Goal: Task Accomplishment & Management: Manage account settings

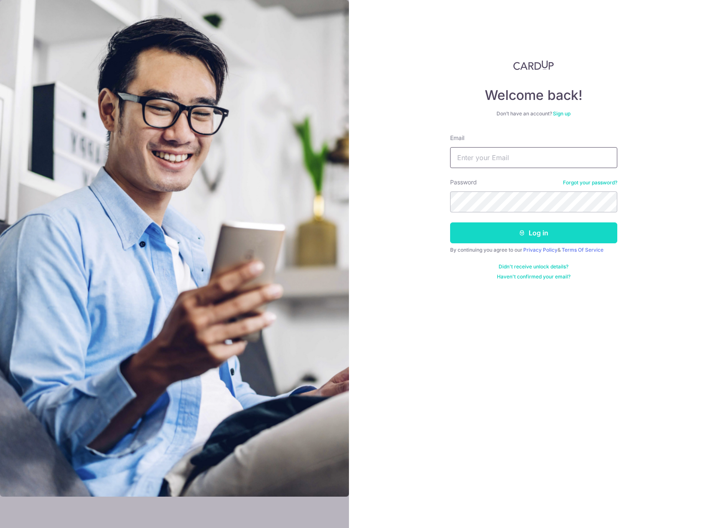
type input "[EMAIL_ADDRESS][DOMAIN_NAME]"
click at [501, 236] on button "Log in" at bounding box center [533, 232] width 167 height 21
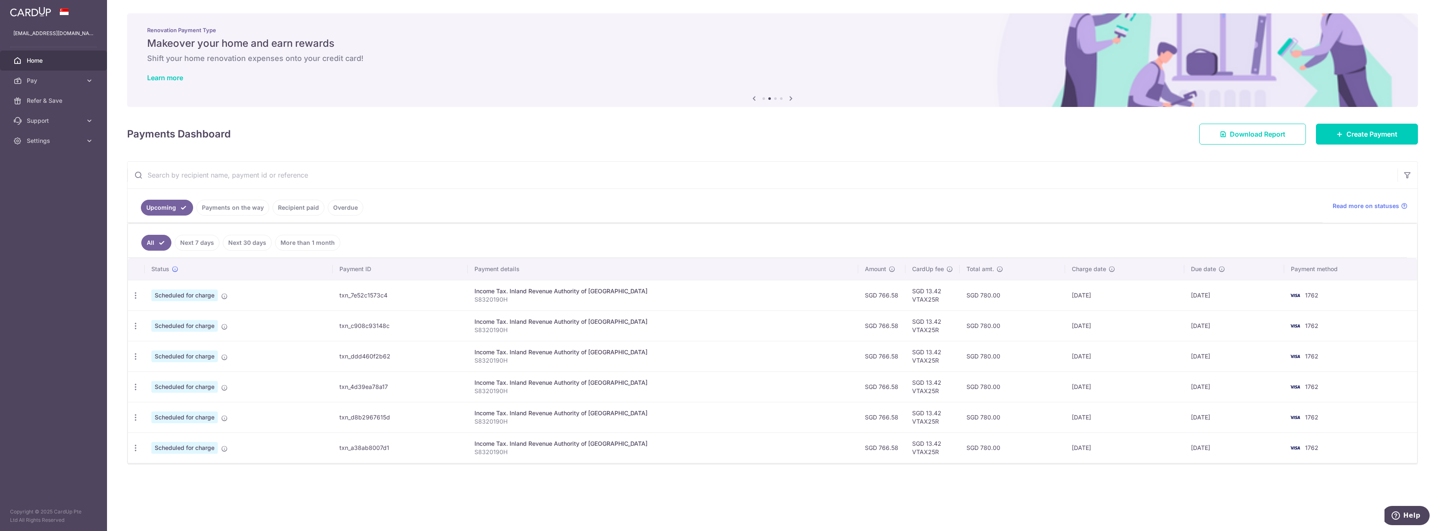
click at [324, 298] on td "Scheduled for charge" at bounding box center [239, 295] width 188 height 31
click at [199, 297] on span "Scheduled for charge" at bounding box center [184, 296] width 66 height 12
click at [223, 296] on icon at bounding box center [224, 296] width 7 height 7
click at [333, 291] on td "Scheduled for charge" at bounding box center [239, 295] width 188 height 31
click at [515, 291] on div "Income Tax. Inland Revenue Authority of [GEOGRAPHIC_DATA]" at bounding box center [662, 291] width 377 height 8
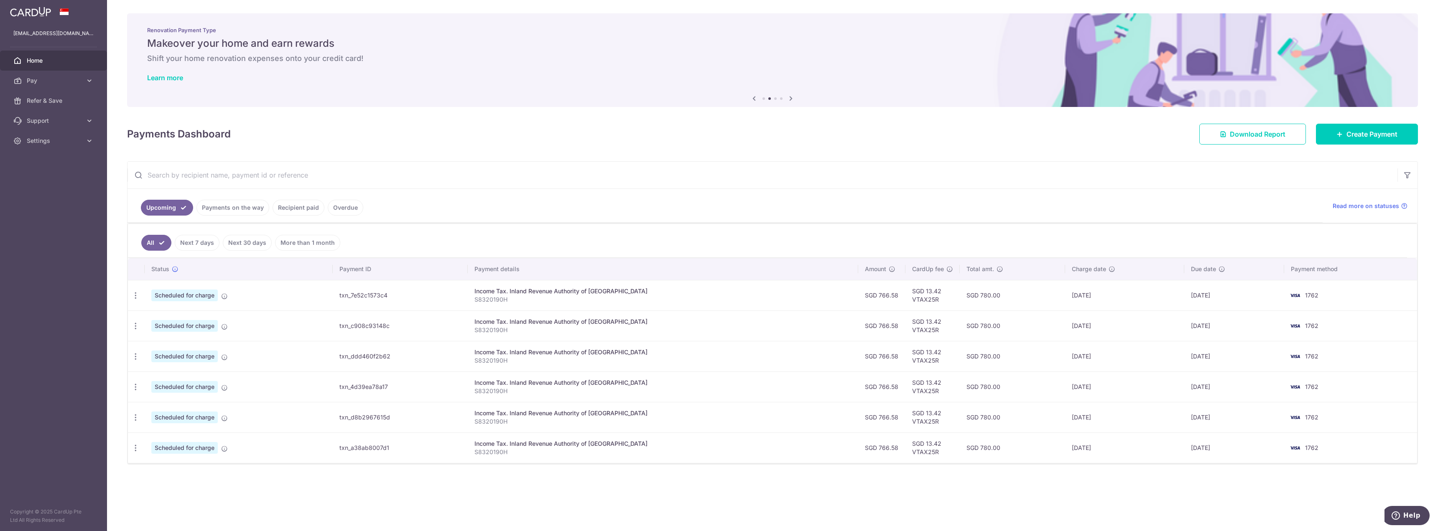
click at [370, 287] on td "txn_7e52c1573c4" at bounding box center [400, 295] width 135 height 31
drag, startPoint x: 362, startPoint y: 294, endPoint x: 334, endPoint y: 298, distance: 27.4
click at [361, 295] on td "txn_7e52c1573c4" at bounding box center [400, 295] width 135 height 31
click at [184, 294] on span "Scheduled for charge" at bounding box center [184, 296] width 66 height 12
click at [135, 296] on icon "button" at bounding box center [135, 295] width 9 height 9
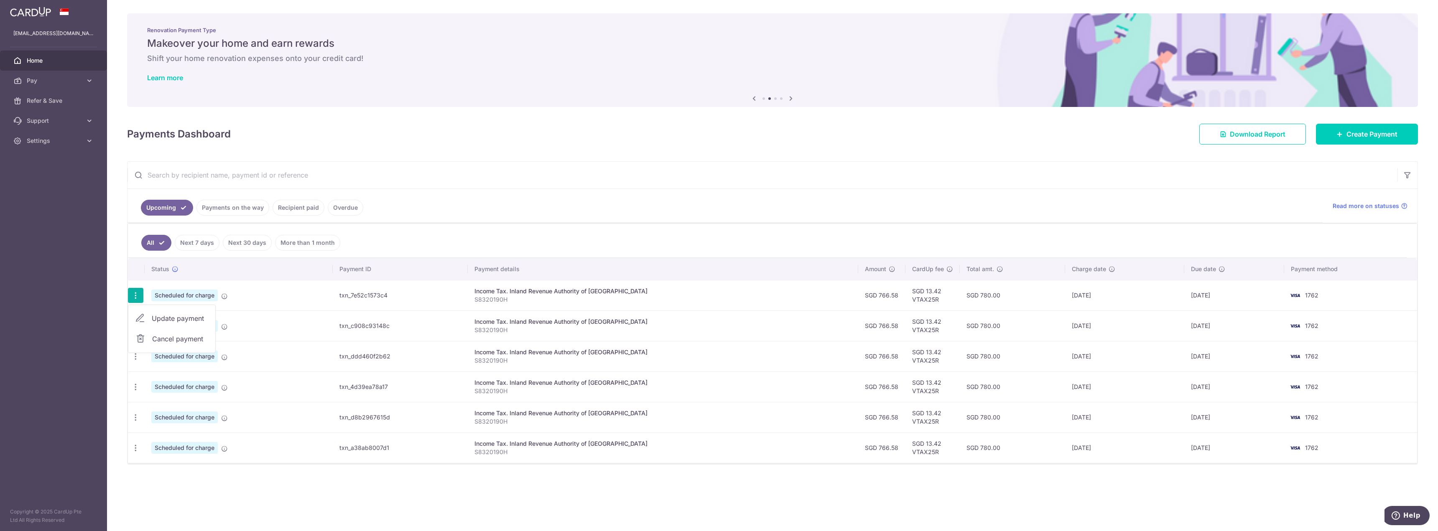
click at [156, 319] on span "Update payment" at bounding box center [180, 319] width 57 height 10
radio input "true"
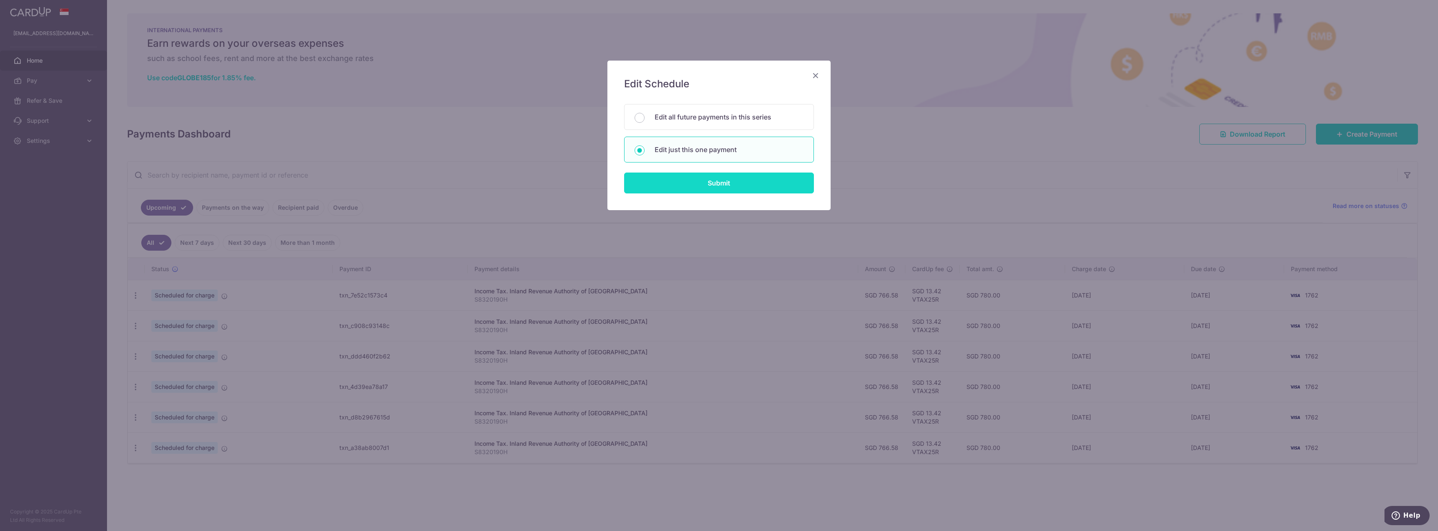
click at [693, 186] on input "Submit" at bounding box center [719, 183] width 190 height 21
radio input "true"
type input "766.58"
type input "24/09/2025"
type input "S8320190H"
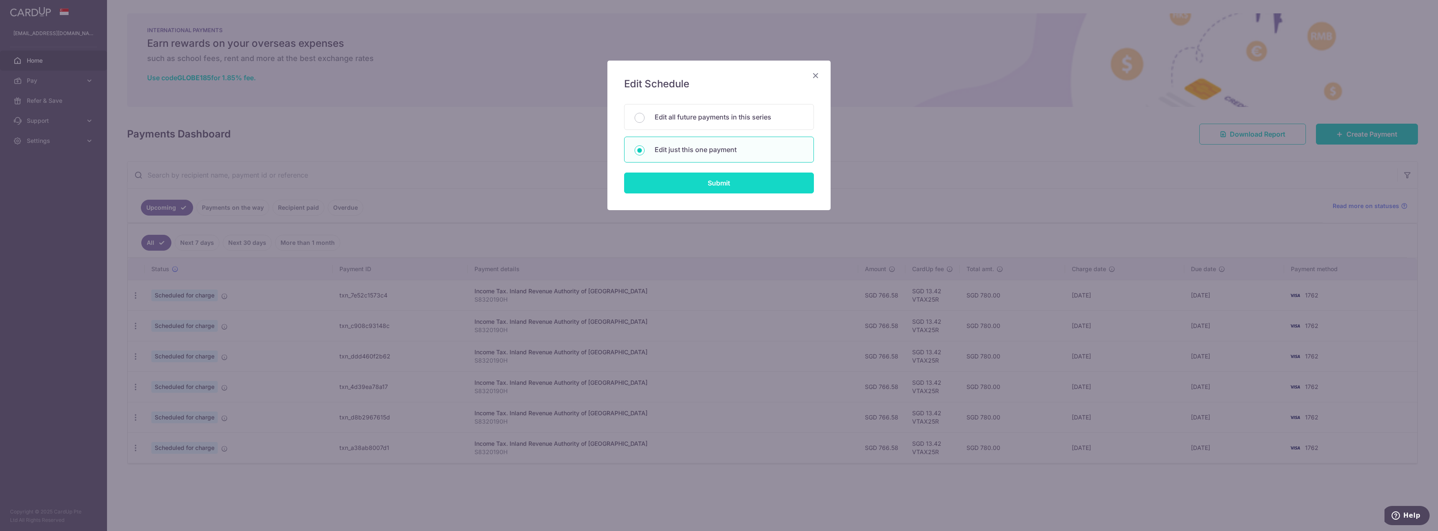
type input "VTAX25R"
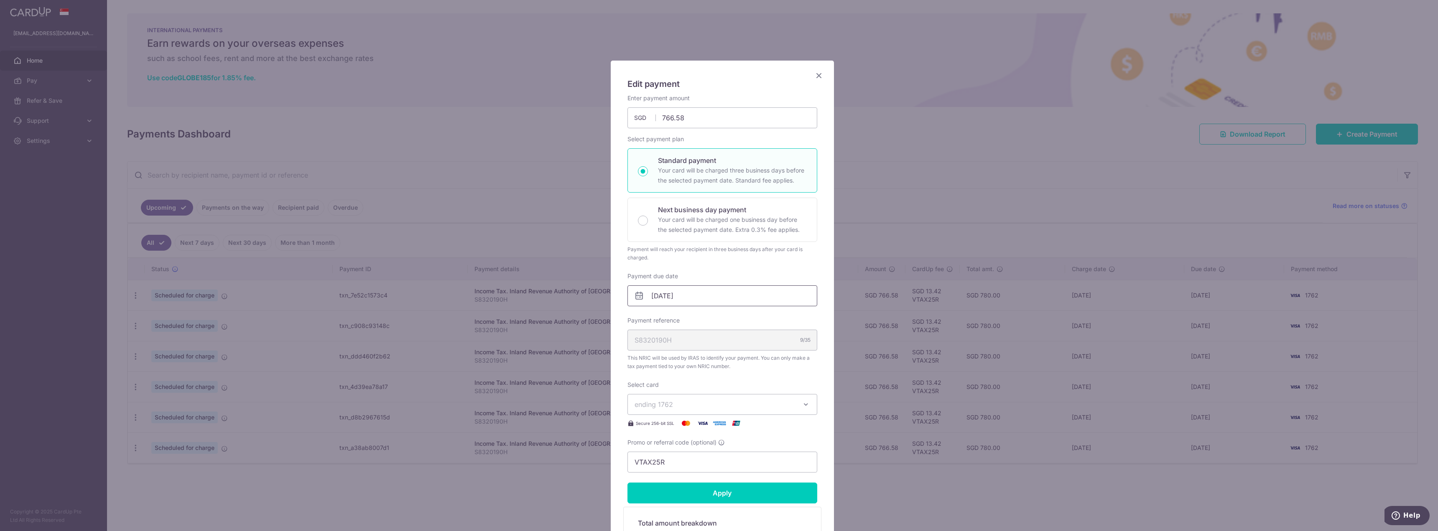
click at [677, 297] on input "24/09/2025" at bounding box center [722, 296] width 190 height 21
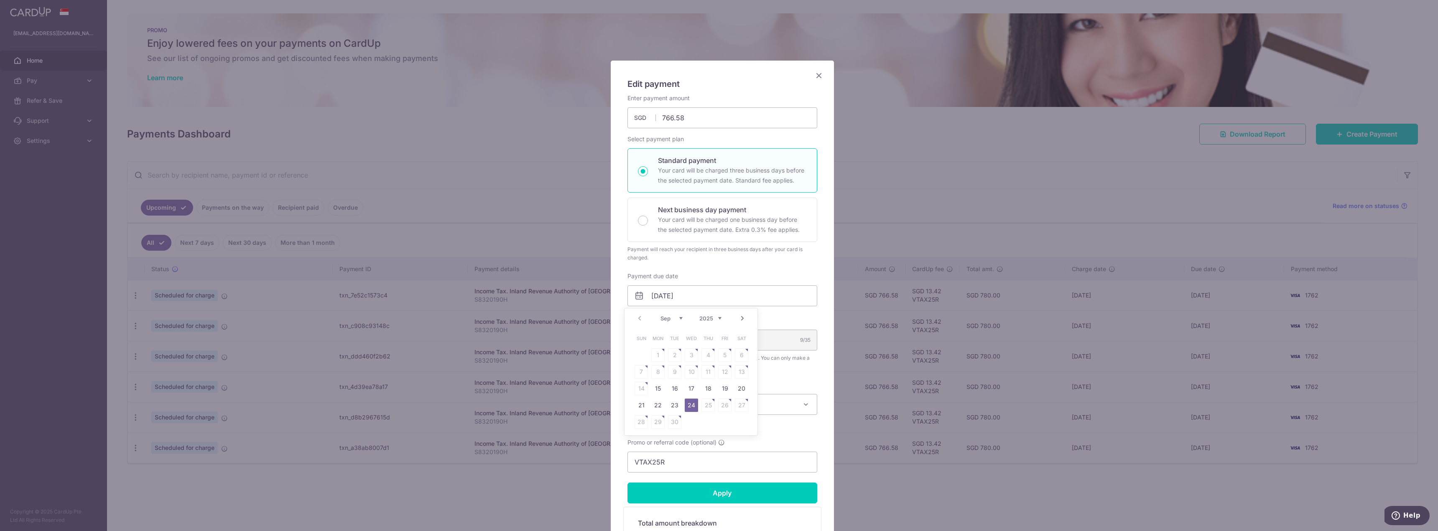
click at [718, 318] on link "Next" at bounding box center [742, 319] width 10 height 10
click at [680, 374] on link "7" at bounding box center [674, 371] width 13 height 13
type input "[DATE]"
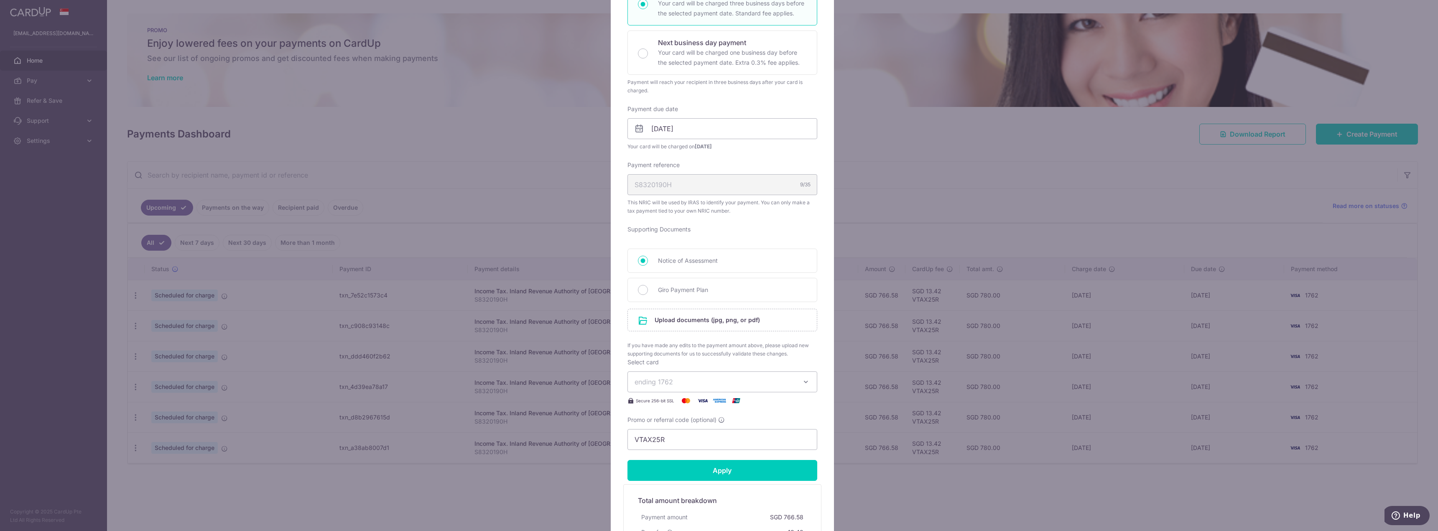
scroll to position [125, 0]
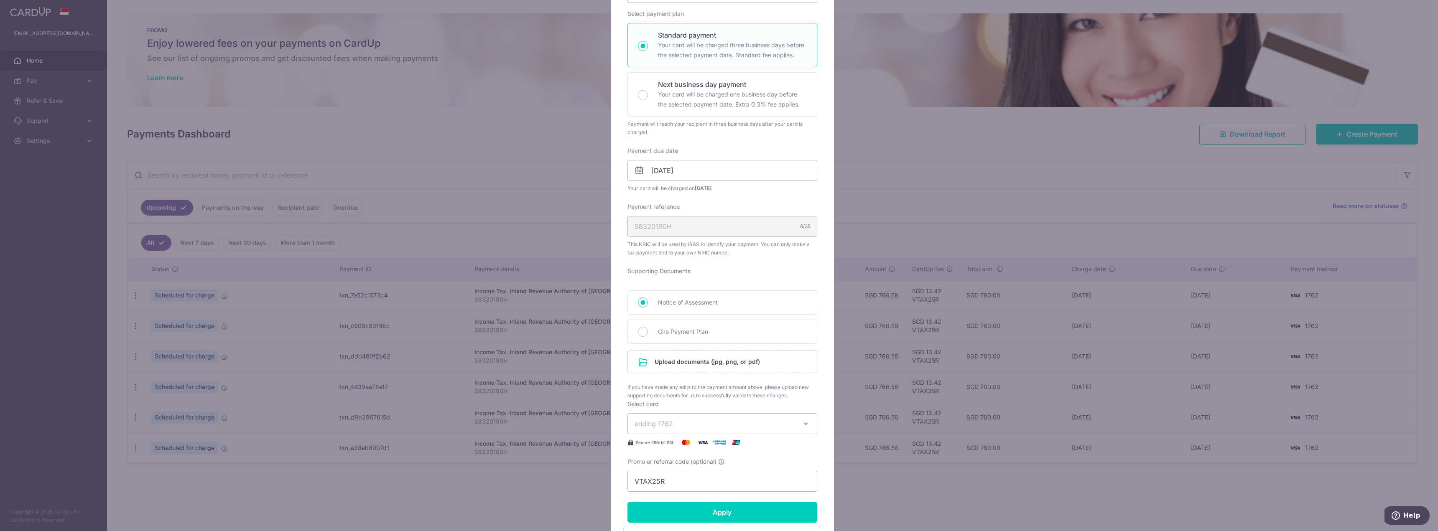
click at [718, 208] on div "Edit payment By clicking apply, you will make changes to all payments to Inland…" at bounding box center [719, 265] width 1438 height 531
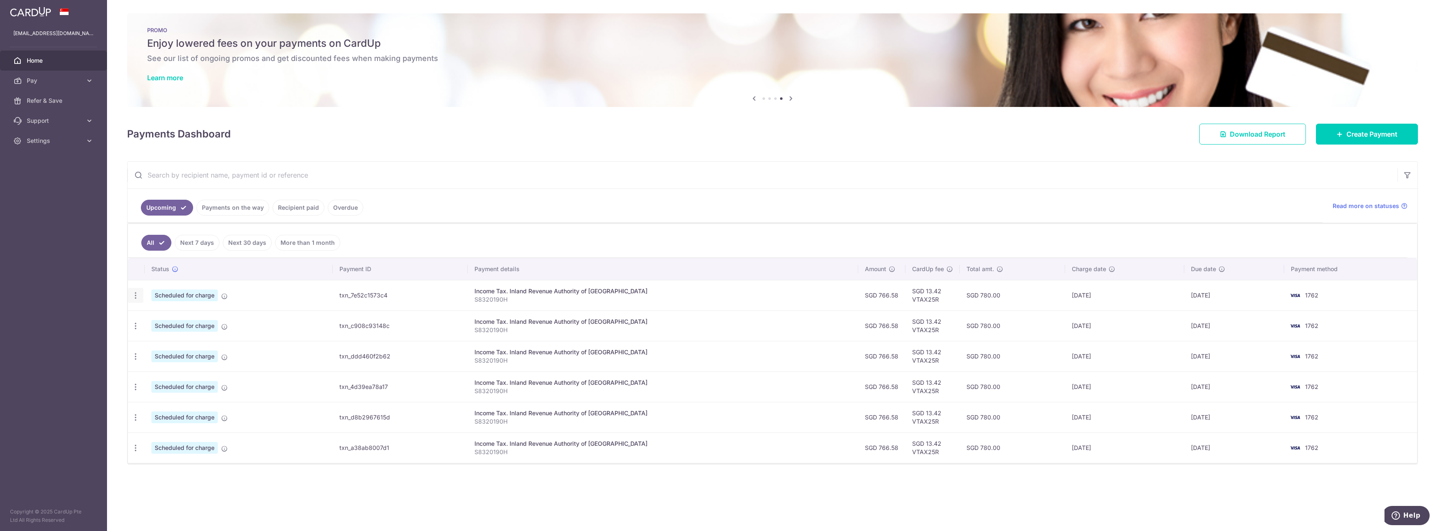
click at [133, 295] on icon "button" at bounding box center [135, 295] width 9 height 9
click at [166, 319] on span "Update payment" at bounding box center [180, 319] width 57 height 10
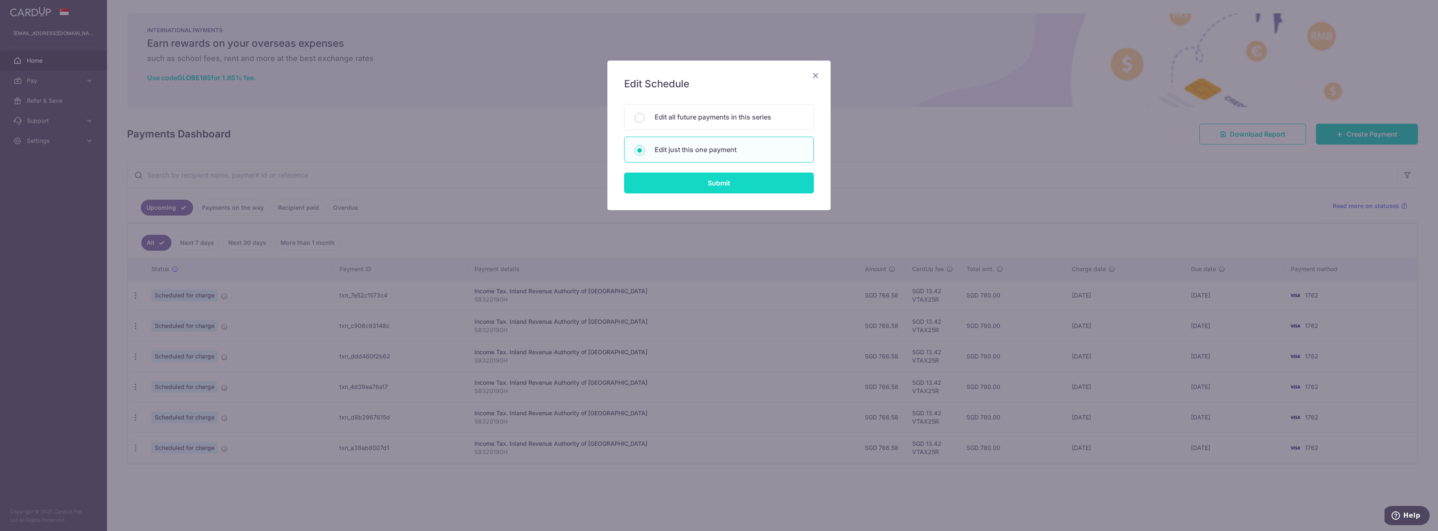
click at [701, 188] on input "Submit" at bounding box center [719, 183] width 190 height 21
radio input "true"
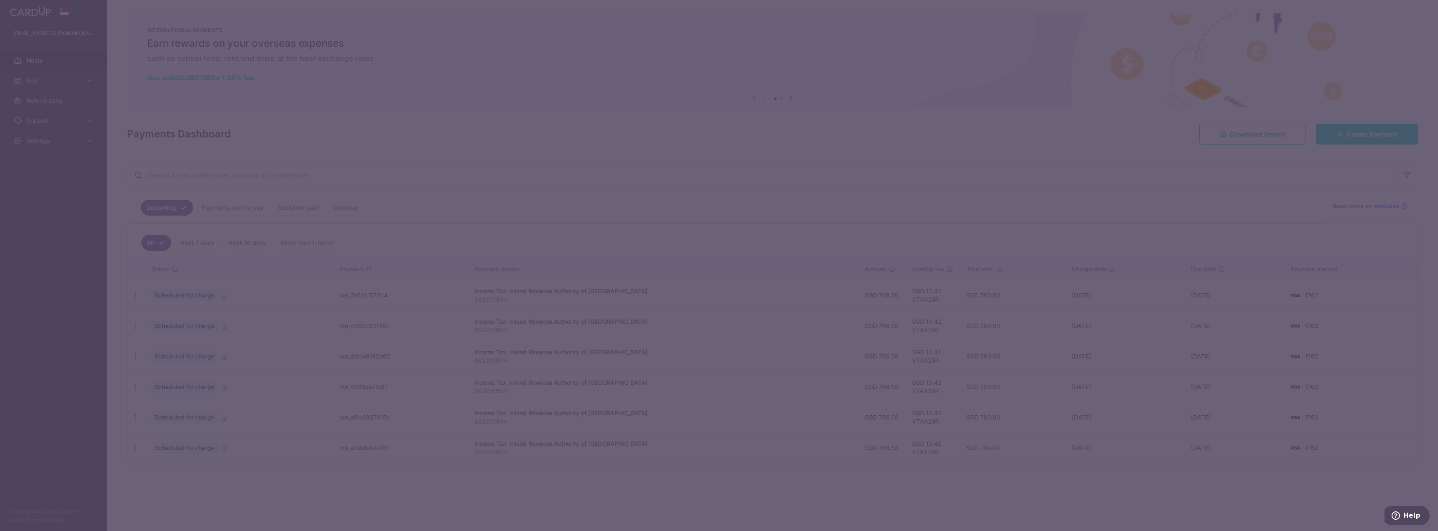
scroll to position [0, 0]
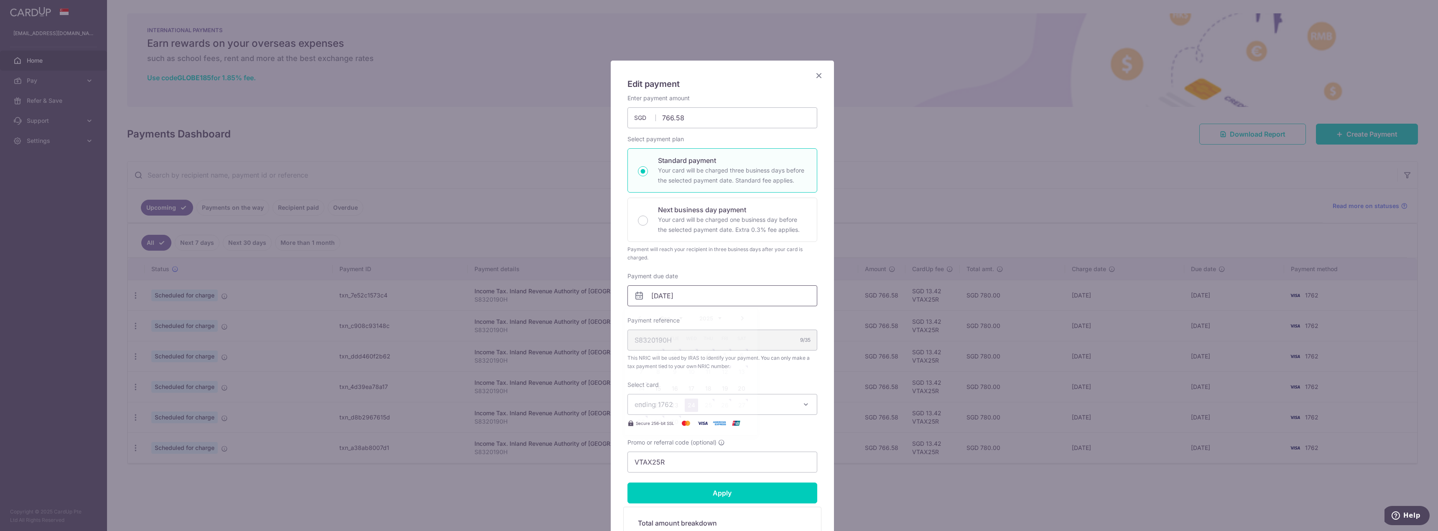
click at [684, 293] on input "24/09/2025" at bounding box center [722, 296] width 190 height 21
click at [718, 321] on link "Next" at bounding box center [742, 319] width 10 height 10
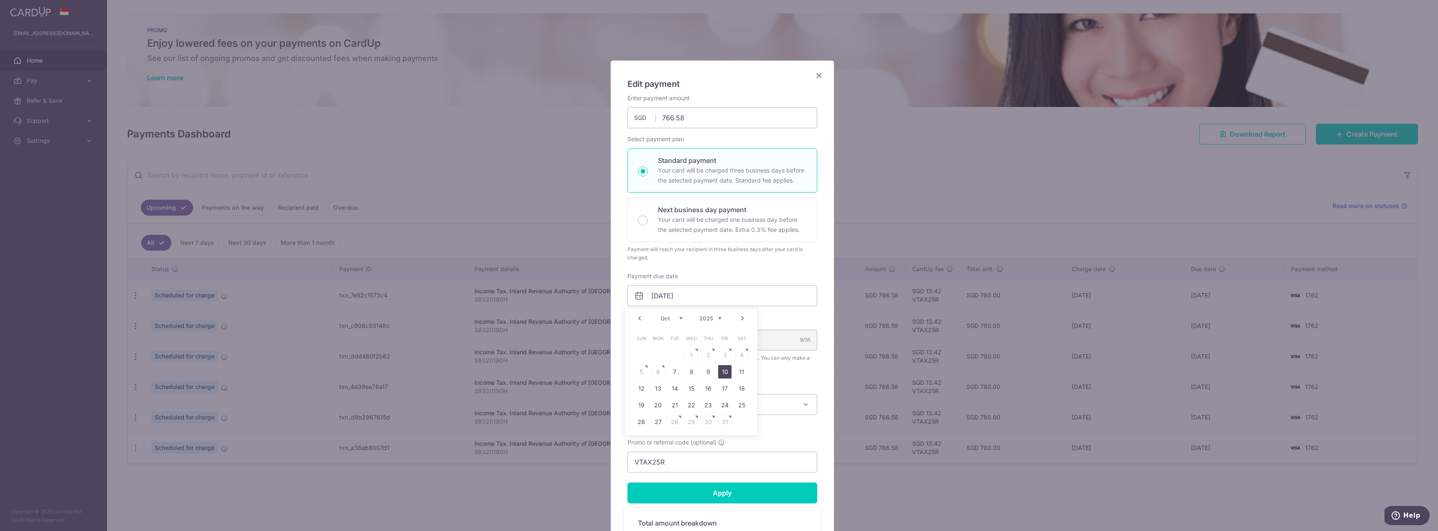
click at [718, 373] on link "10" at bounding box center [724, 371] width 13 height 13
type input "[DATE]"
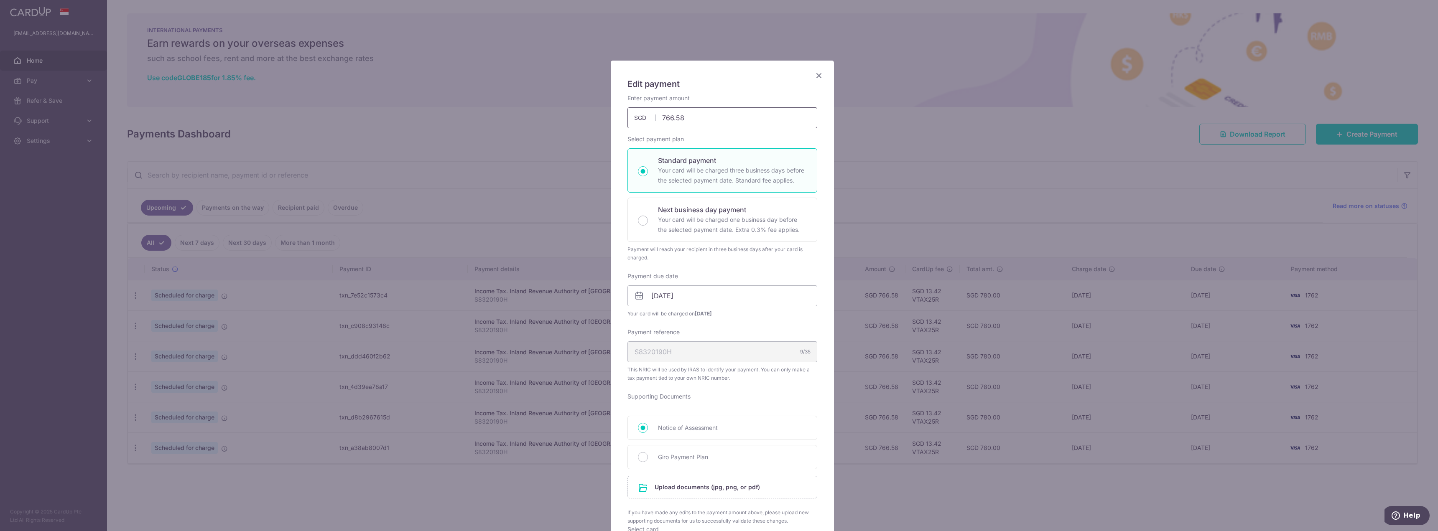
drag, startPoint x: 689, startPoint y: 117, endPoint x: 648, endPoint y: 122, distance: 41.2
click at [648, 122] on input "766.58" at bounding box center [722, 117] width 190 height 21
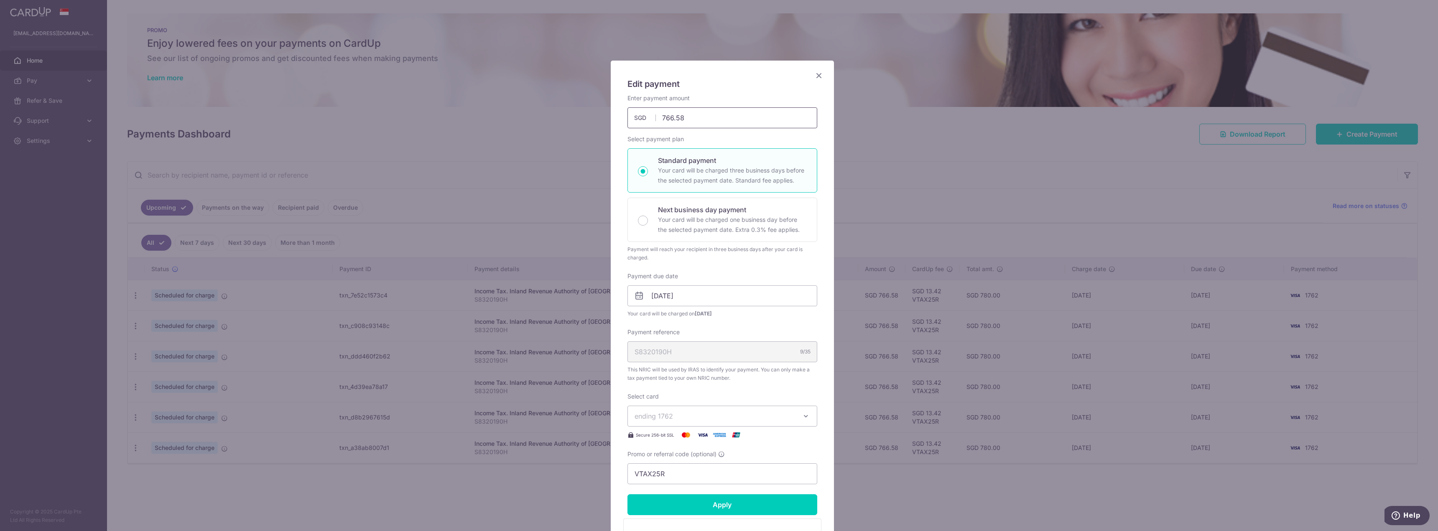
click at [709, 118] on input "766.58" at bounding box center [722, 117] width 190 height 21
drag, startPoint x: 709, startPoint y: 118, endPoint x: 635, endPoint y: 120, distance: 74.4
click at [635, 120] on div "766.58 766.58 SGD" at bounding box center [722, 117] width 190 height 21
paste input "1,533.16"
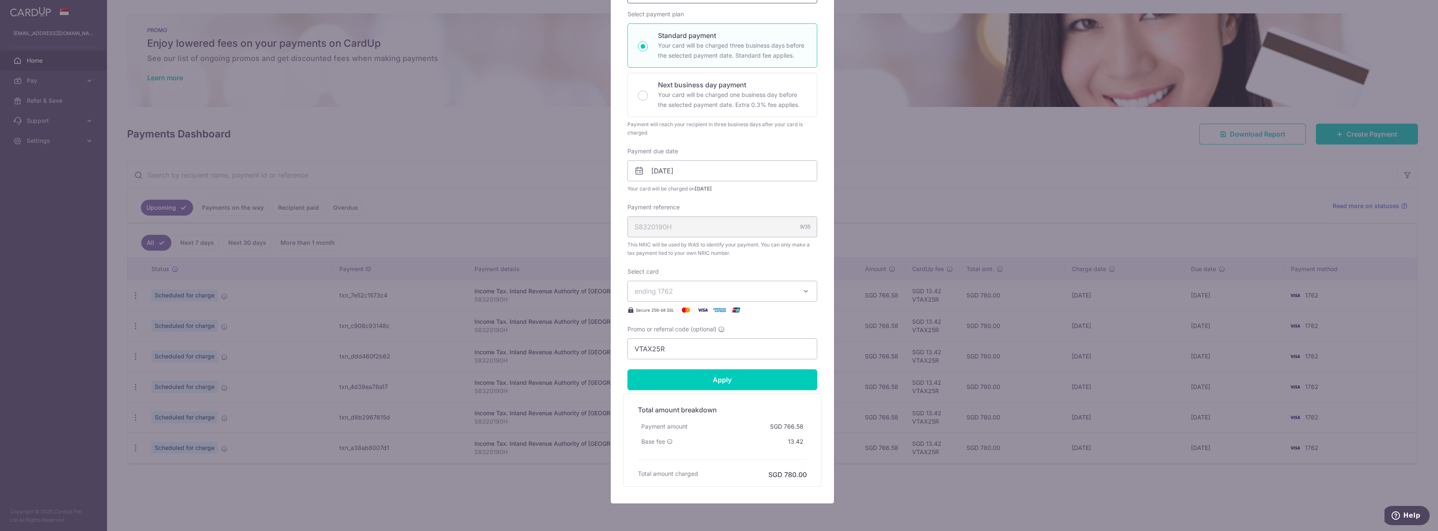
scroll to position [125, 0]
type input "1,533.16"
click at [702, 434] on form "By clicking apply, you will make changes to all payments to Inland Revenue Auth…" at bounding box center [722, 228] width 190 height 518
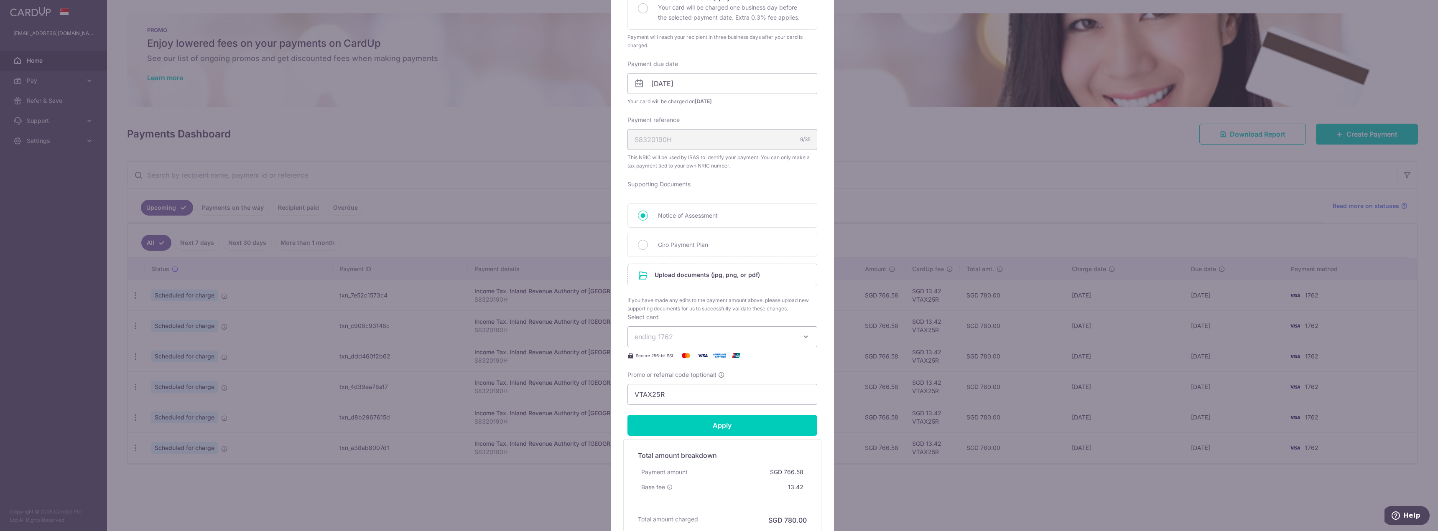
scroll to position [207, 0]
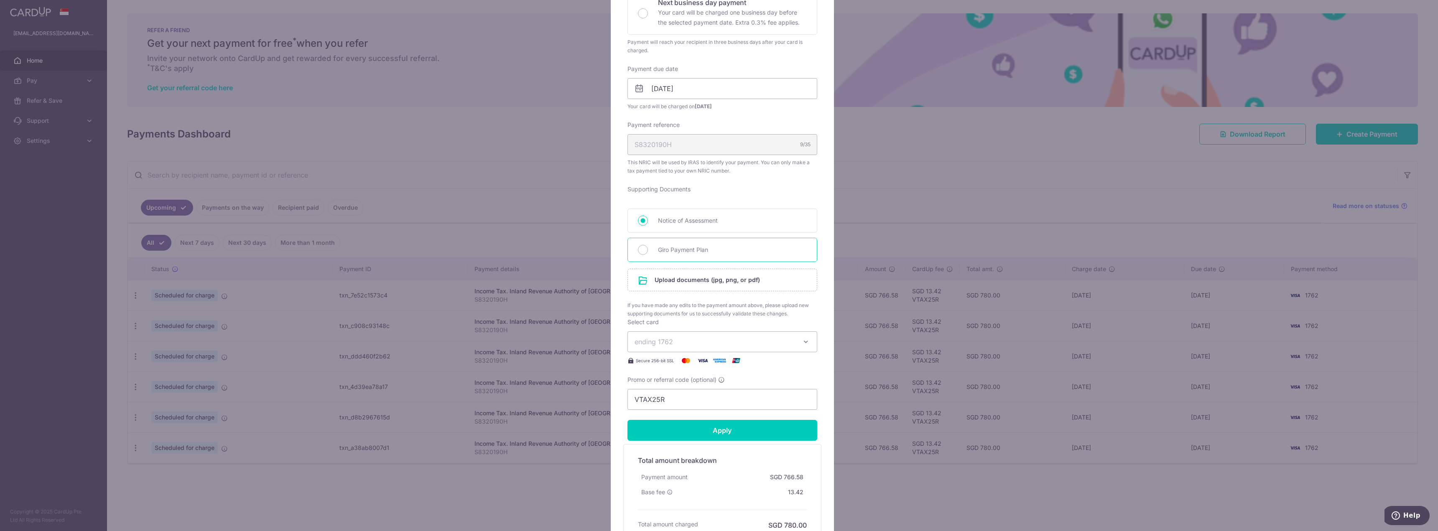
click at [664, 252] on span "Giro Payment Plan" at bounding box center [732, 250] width 149 height 10
click at [648, 252] on input "Giro Payment Plan" at bounding box center [643, 250] width 10 height 10
radio input "true"
click at [683, 285] on input "file" at bounding box center [722, 280] width 189 height 22
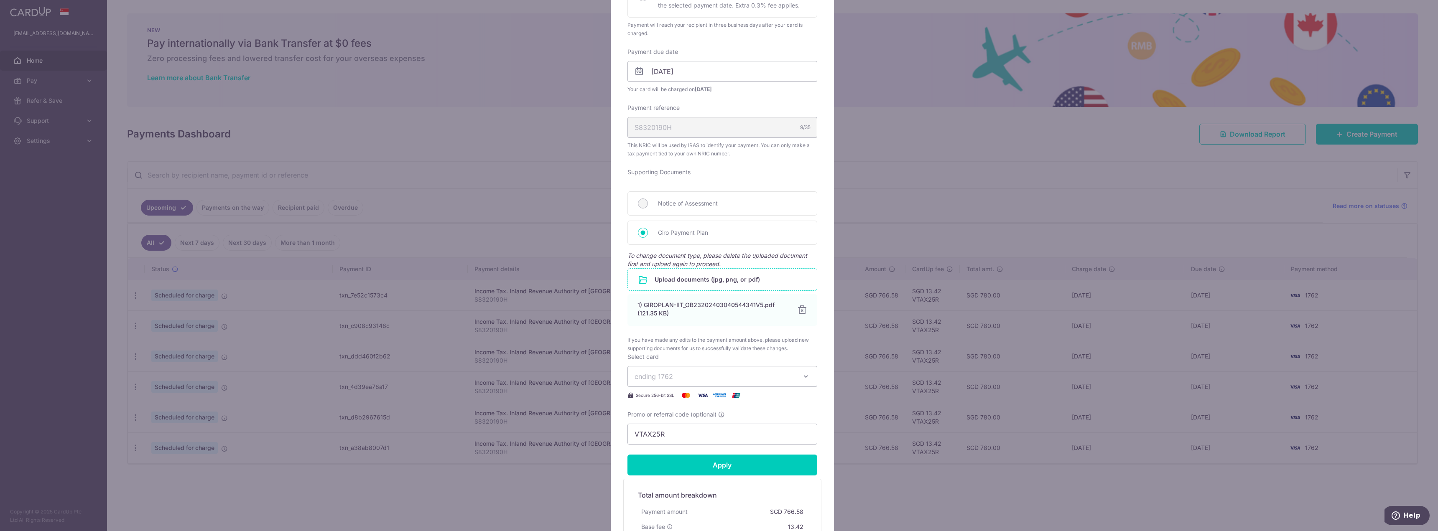
scroll to position [291, 0]
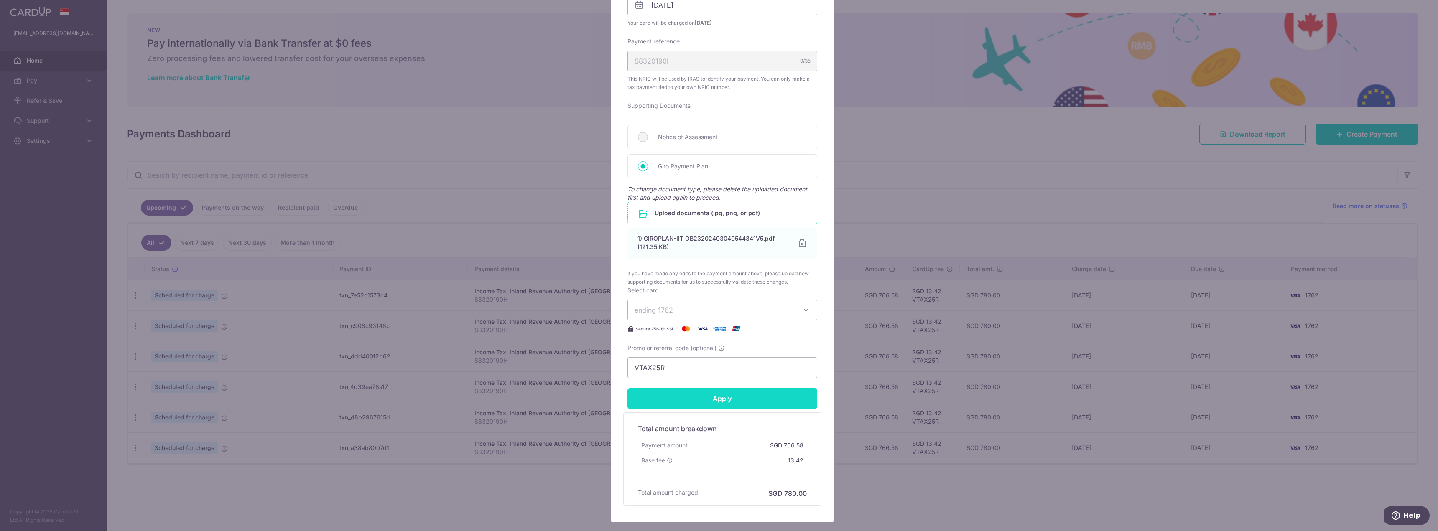
click at [718, 399] on input "Apply" at bounding box center [722, 398] width 190 height 21
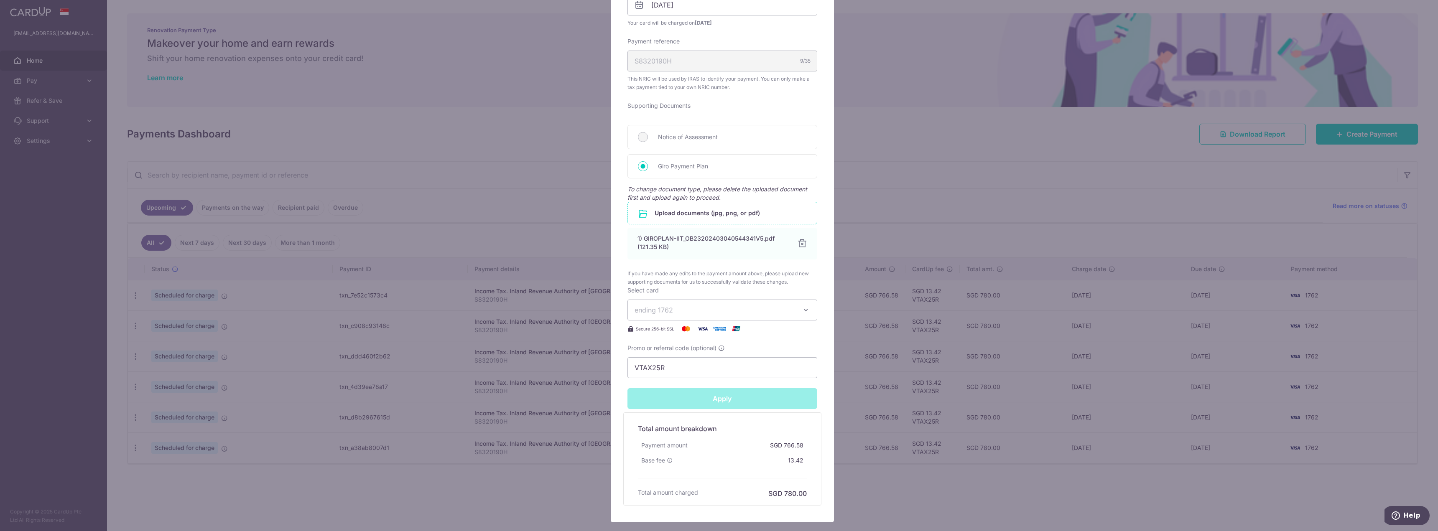
type input "Successfully Applied"
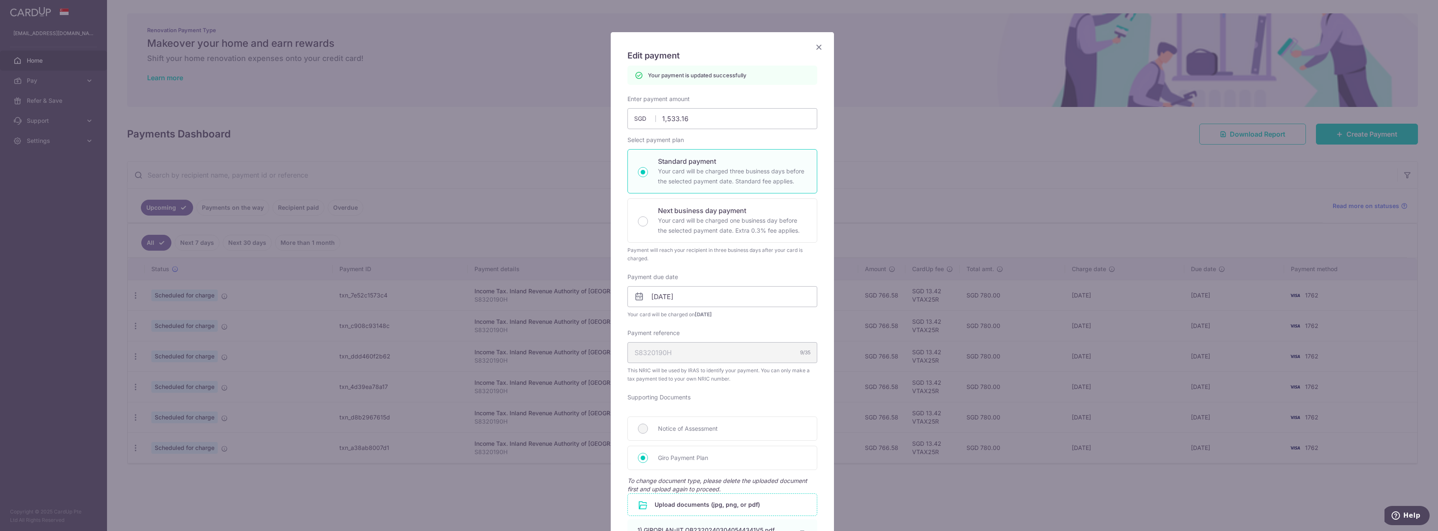
scroll to position [28, 0]
drag, startPoint x: 698, startPoint y: 118, endPoint x: 612, endPoint y: 115, distance: 86.2
click at [612, 115] on div "Edit payment By clicking apply, you will make changes to all payments to Inland…" at bounding box center [722, 424] width 223 height 782
type input "7"
type input "Apply"
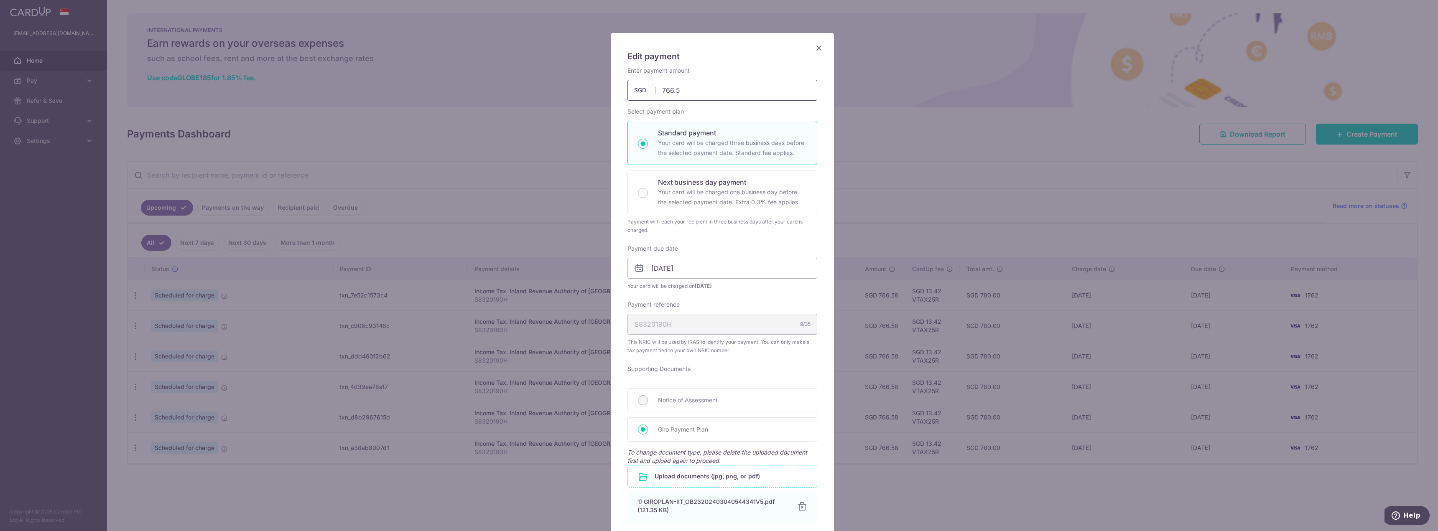
type input "766.58"
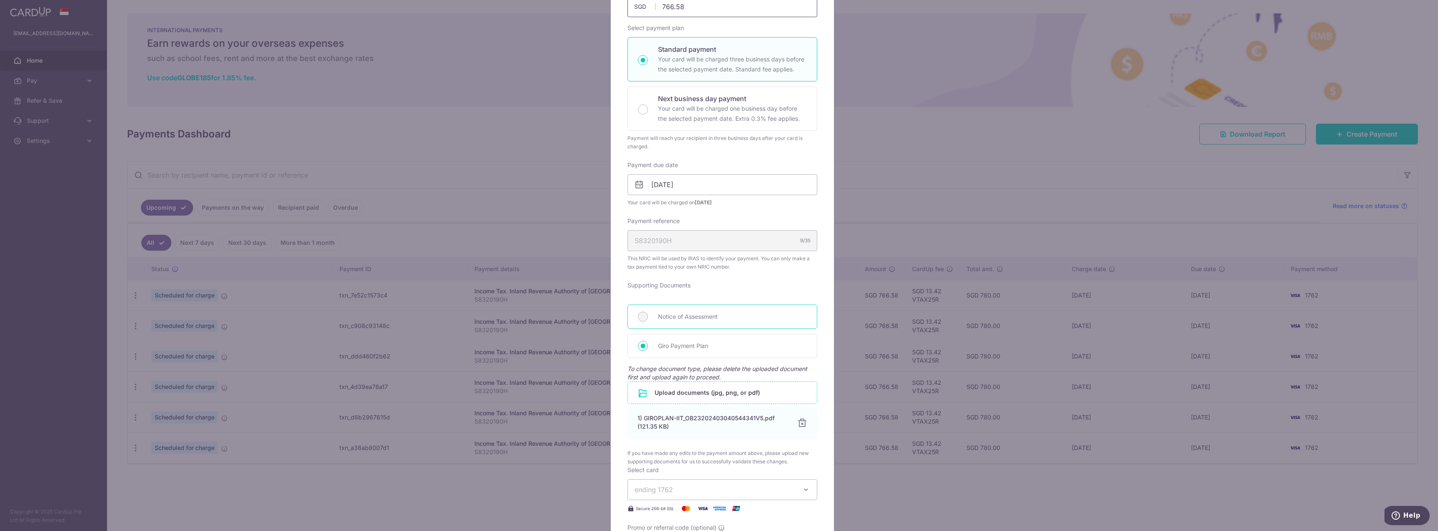
scroll to position [153, 0]
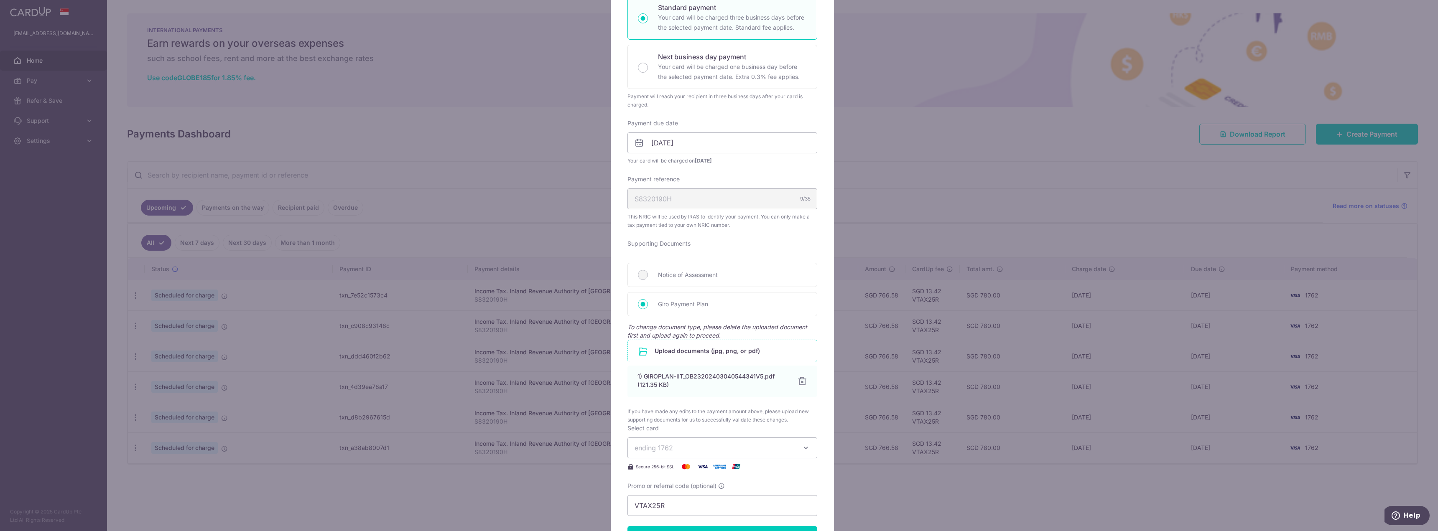
click at [706, 353] on form "By clicking apply, you will make changes to all payments to Inland Revenue Auth…" at bounding box center [722, 292] width 190 height 703
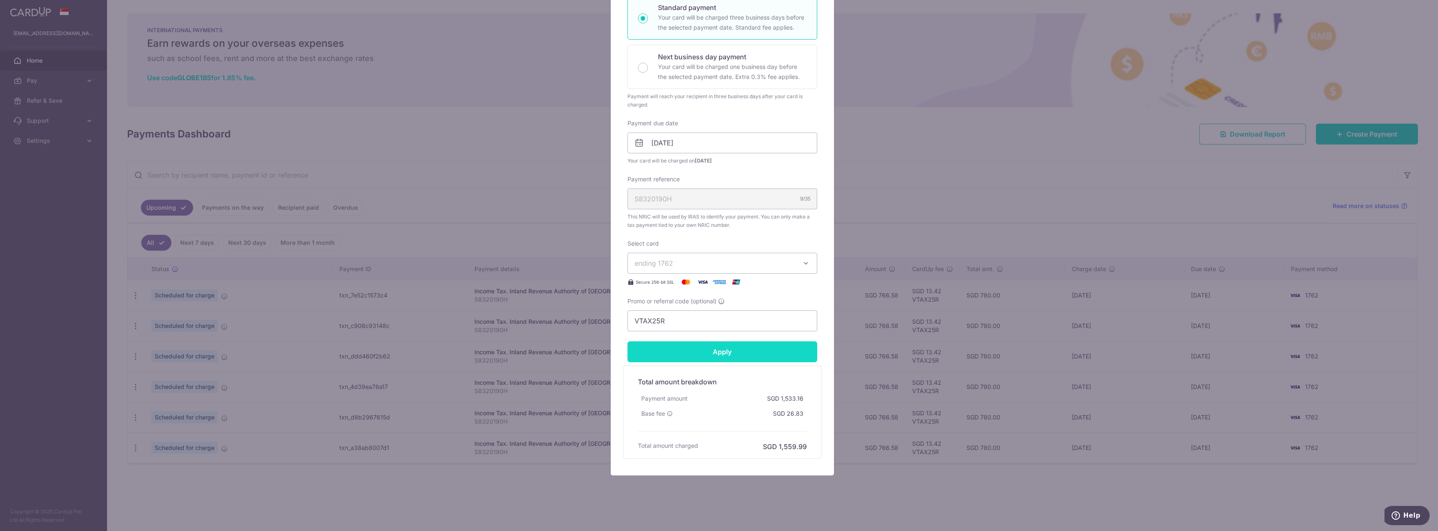
click at [674, 355] on input "Apply" at bounding box center [722, 352] width 190 height 21
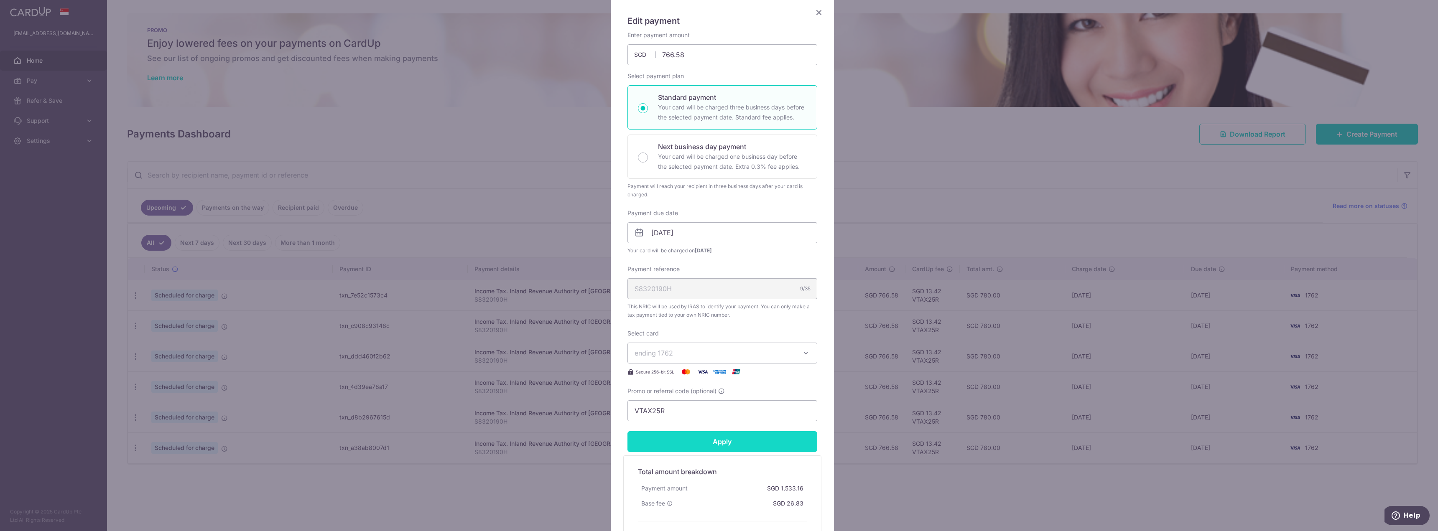
scroll to position [28, 0]
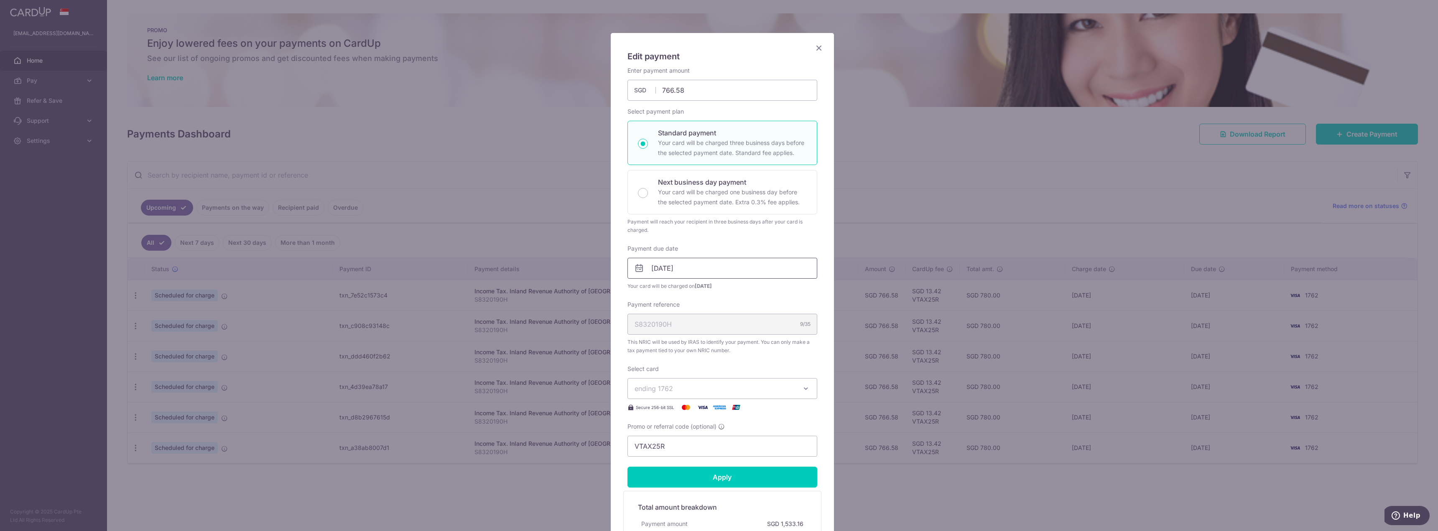
click at [698, 267] on input "[DATE]" at bounding box center [722, 268] width 190 height 21
click at [718, 344] on link "10" at bounding box center [724, 344] width 13 height 13
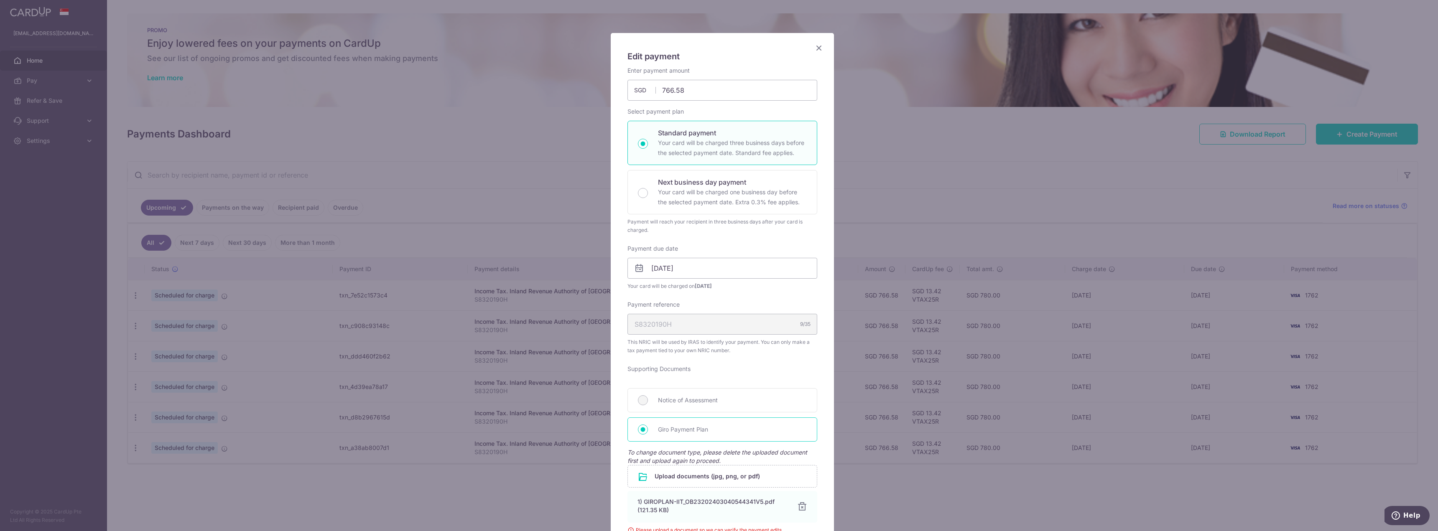
click at [670, 427] on span "Giro Payment Plan" at bounding box center [732, 430] width 149 height 10
click at [648, 427] on input "Giro Payment Plan" at bounding box center [643, 430] width 10 height 10
click at [680, 474] on input "file" at bounding box center [722, 477] width 189 height 22
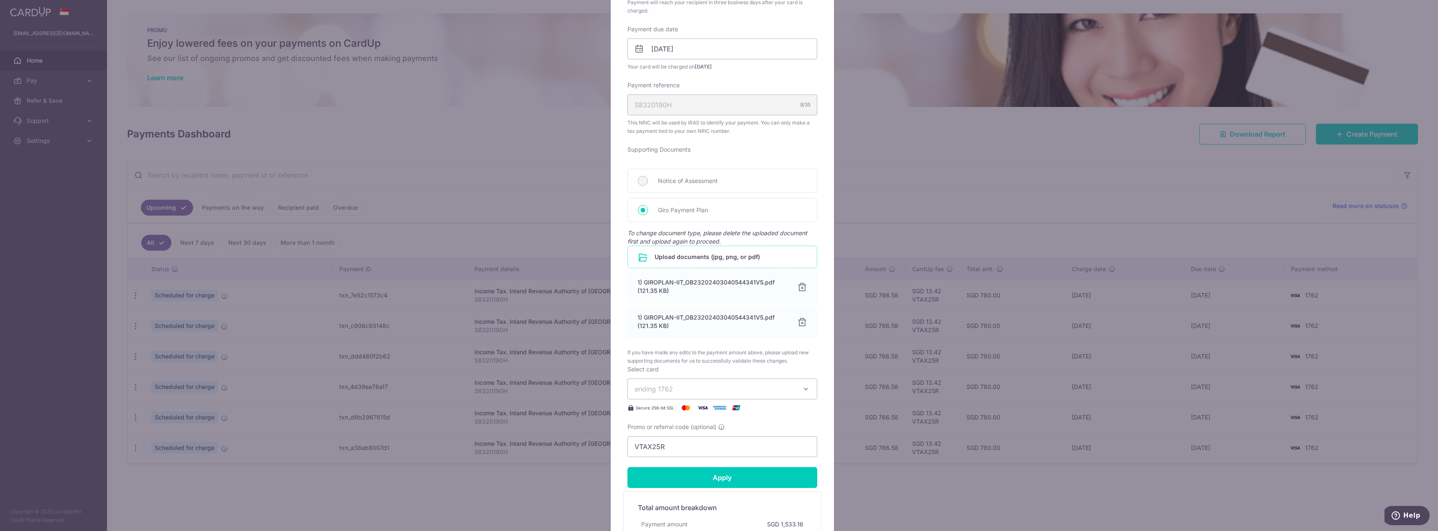
scroll to position [320, 0]
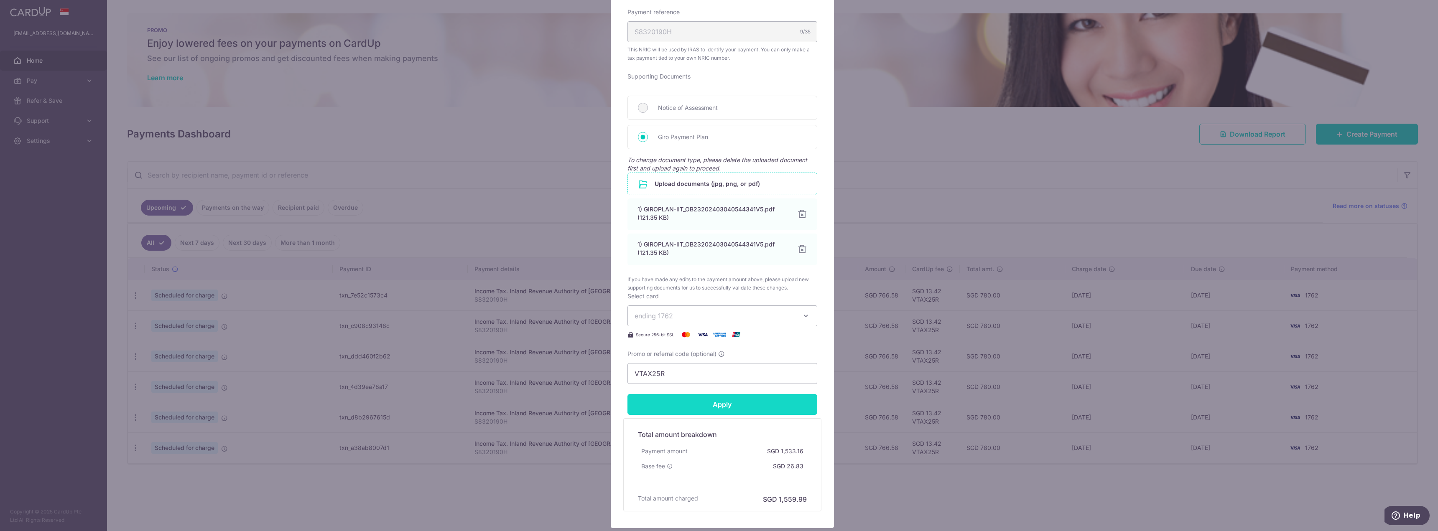
click at [710, 407] on input "Apply" at bounding box center [722, 404] width 190 height 21
type input "Successfully Applied"
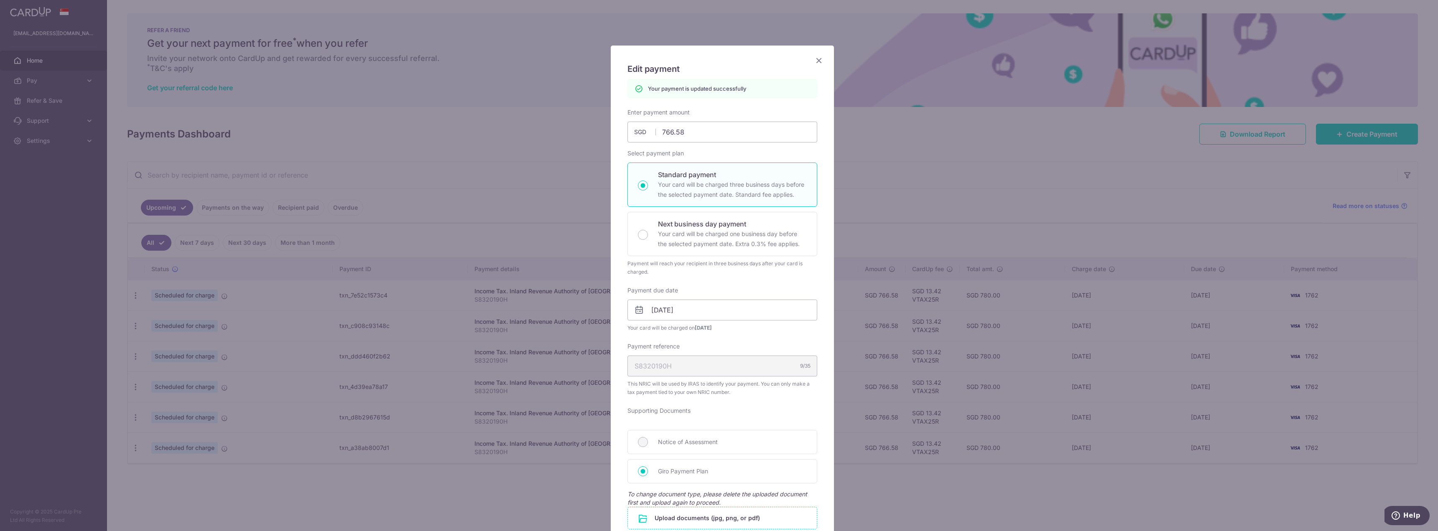
scroll to position [0, 0]
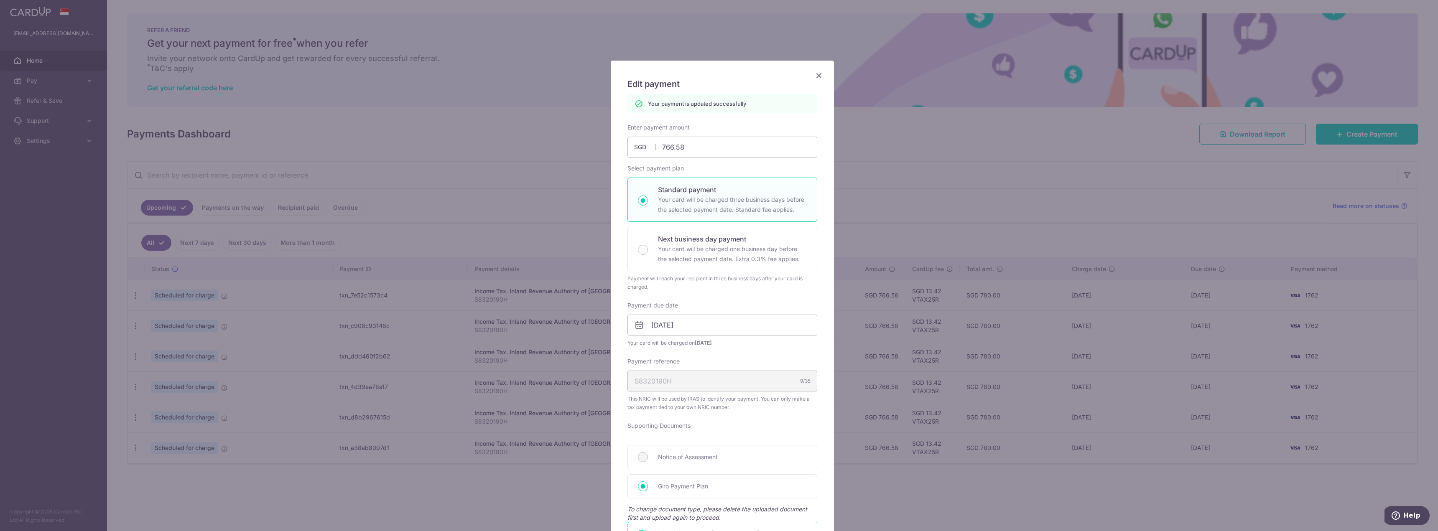
click at [718, 73] on icon "Close" at bounding box center [819, 75] width 10 height 10
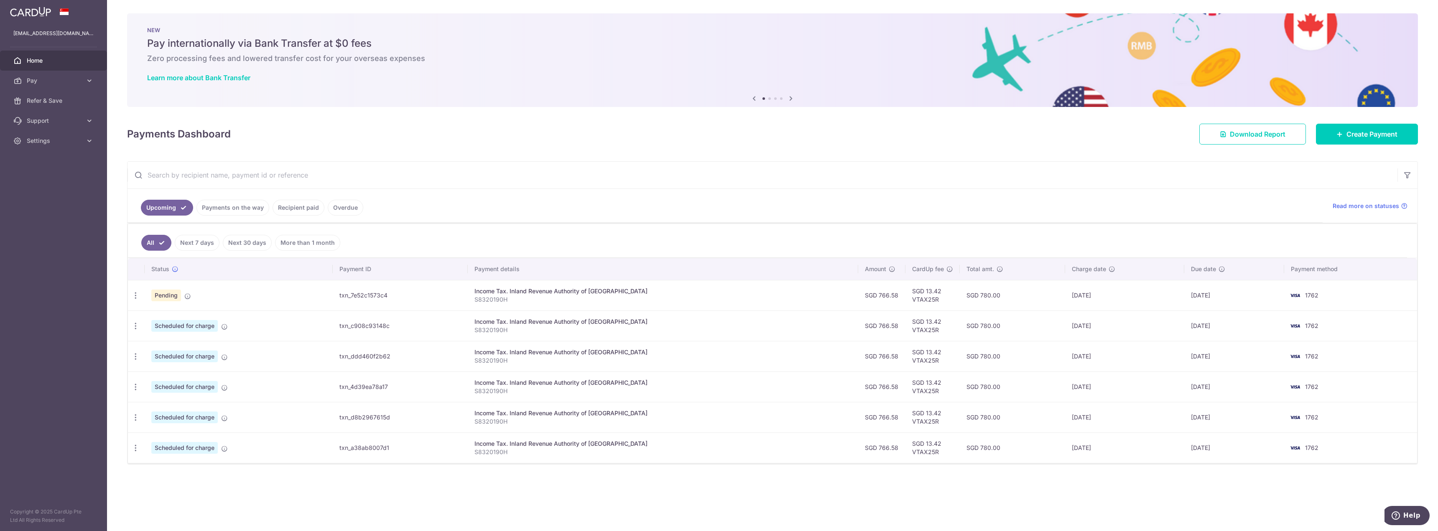
click at [1082, 493] on div "× Pause Schedule Pause all future payments in this series Pause just this one p…" at bounding box center [772, 265] width 1331 height 531
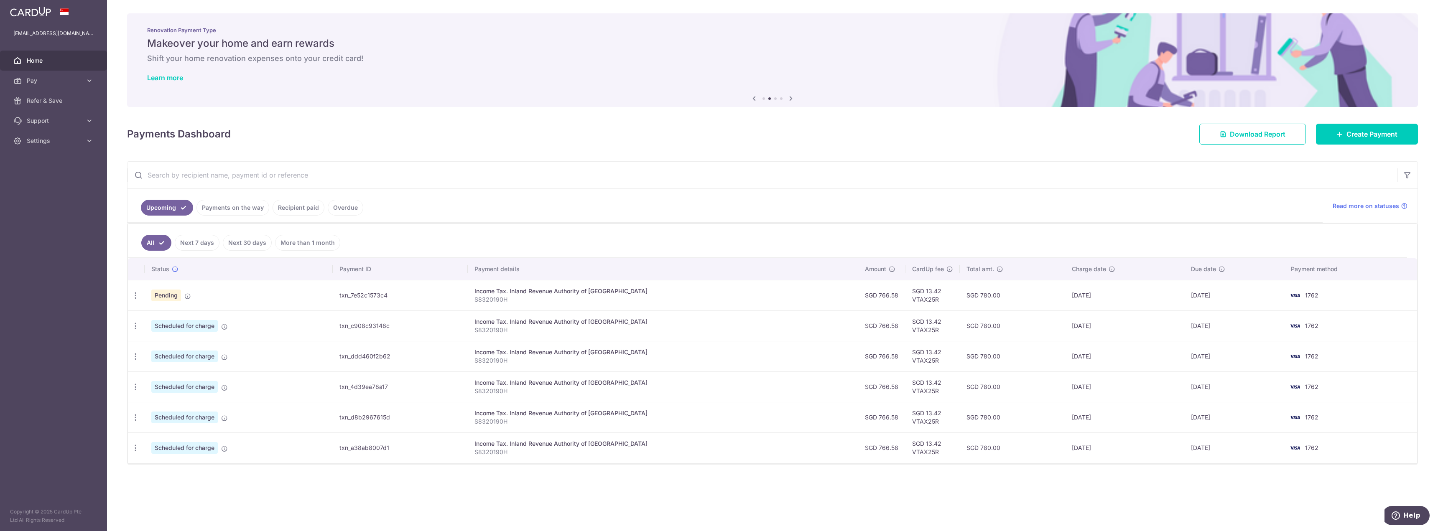
click at [588, 189] on hr at bounding box center [772, 189] width 1290 height 0
